Goal: Information Seeking & Learning: Learn about a topic

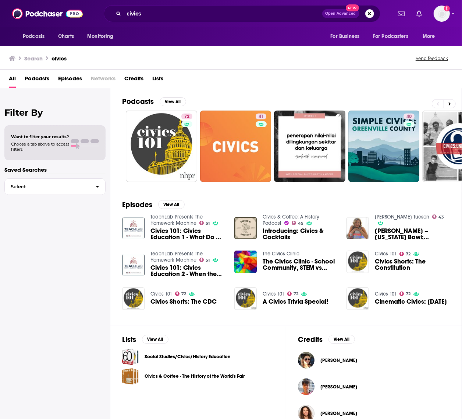
click at [185, 31] on div "Podcasts Charts Monitoring For Business For Podcasters More" at bounding box center [231, 36] width 462 height 18
click at [175, 20] on div "civics Open Advanced New" at bounding box center [242, 13] width 277 height 17
click at [170, 8] on input "civics" at bounding box center [223, 14] width 198 height 12
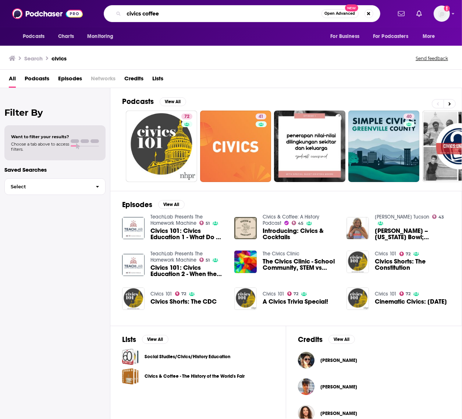
type input "civics coffee"
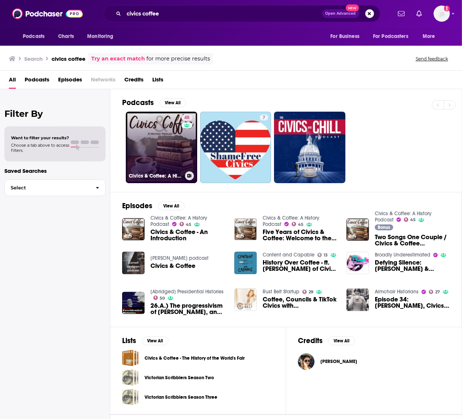
click at [153, 158] on link "45 Civics & Coffee: A History Podcast" at bounding box center [161, 147] width 71 height 71
